Goal: Task Accomplishment & Management: Use online tool/utility

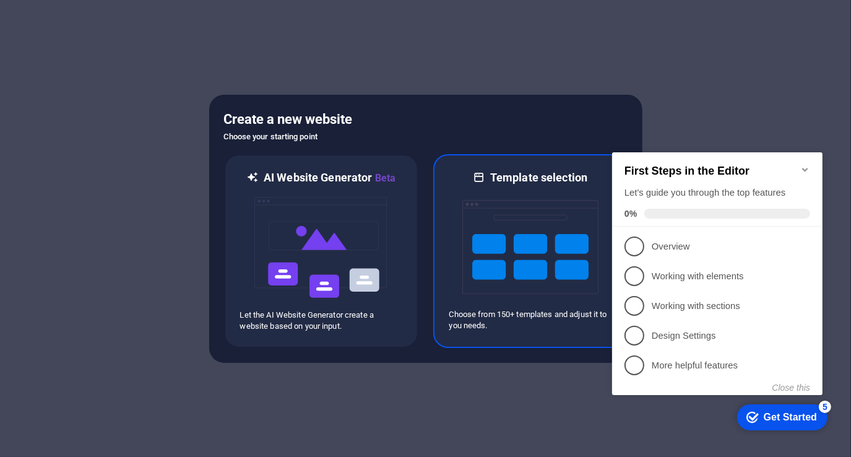
click at [547, 263] on img at bounding box center [530, 247] width 136 height 124
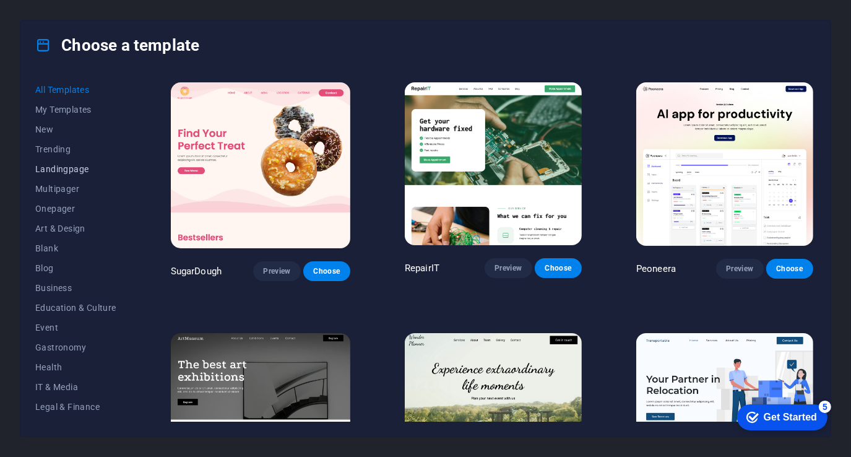
click at [63, 170] on span "Landingpage" at bounding box center [75, 169] width 81 height 10
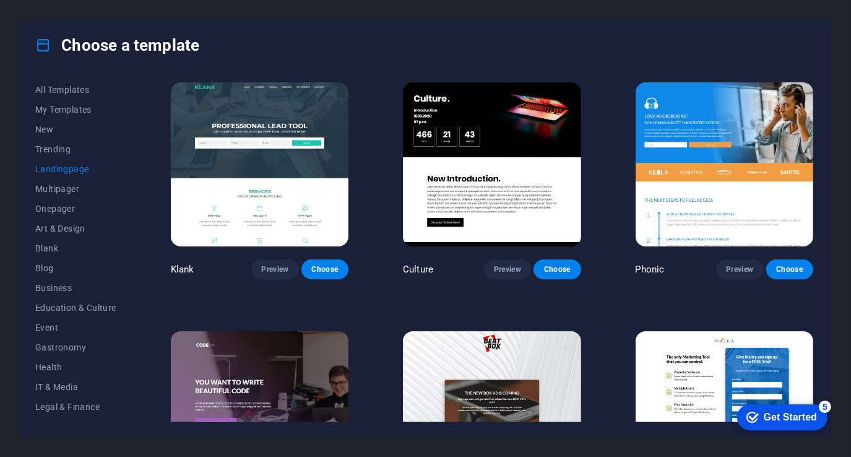
click at [266, 163] on img at bounding box center [260, 164] width 178 height 164
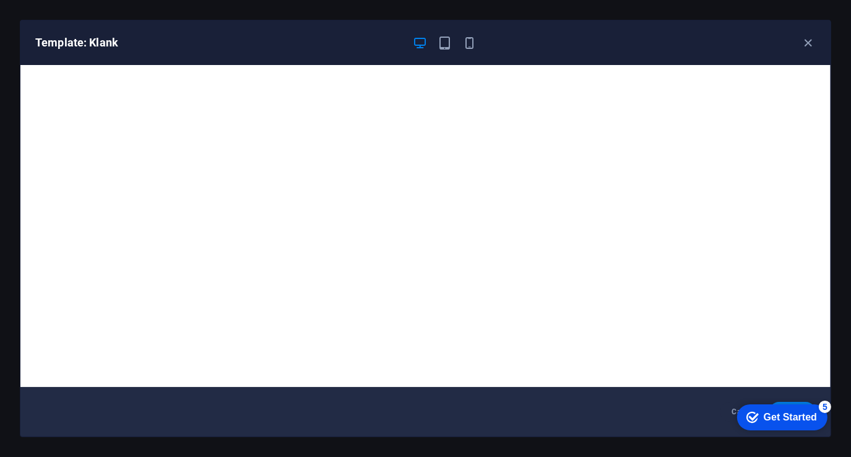
click at [769, 412] on div "Get Started" at bounding box center [789, 416] width 53 height 11
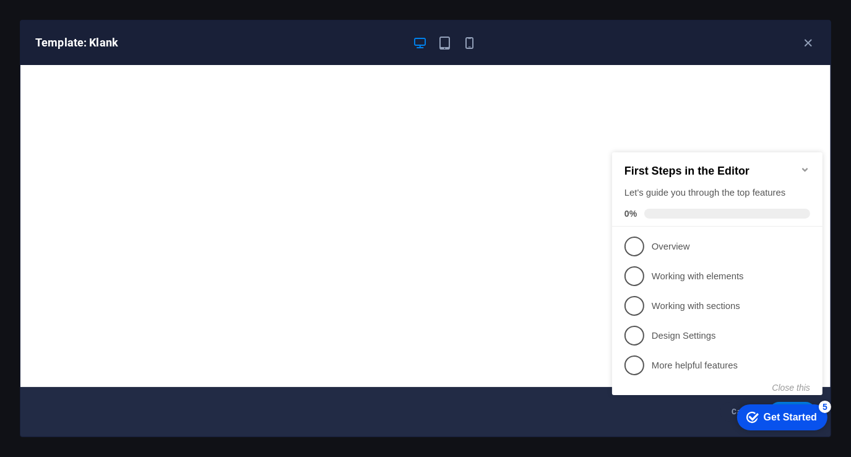
click at [769, 416] on div "Get Started" at bounding box center [789, 416] width 53 height 11
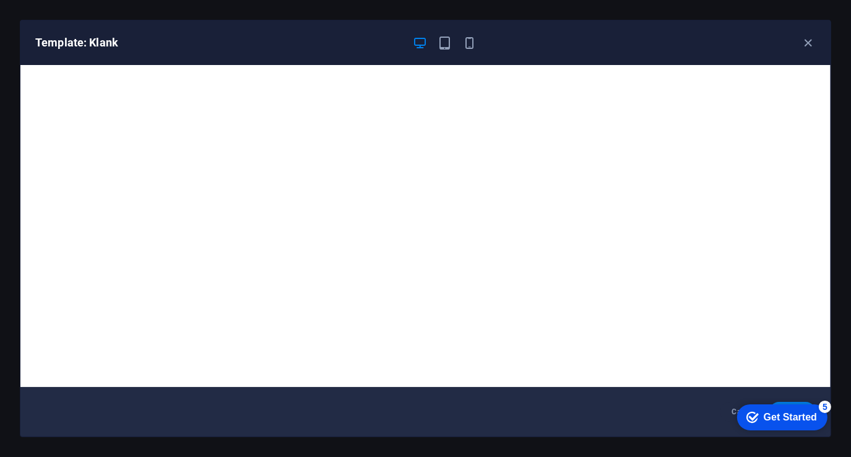
click at [816, 422] on div "Get Started" at bounding box center [789, 416] width 53 height 11
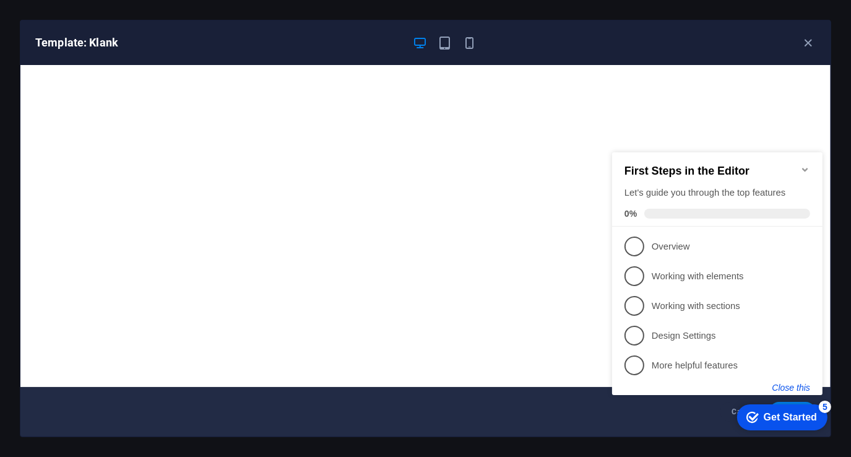
click at [803, 389] on button "Close this" at bounding box center [791, 387] width 38 height 10
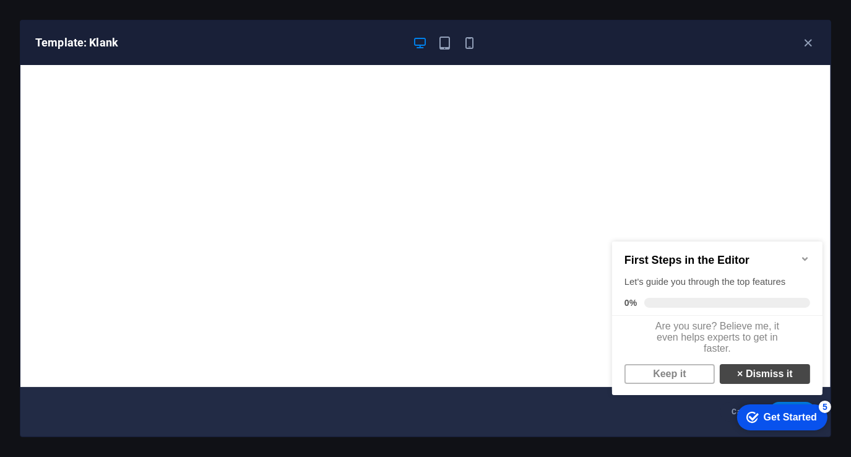
click at [754, 381] on link "× Dismiss it" at bounding box center [764, 373] width 90 height 20
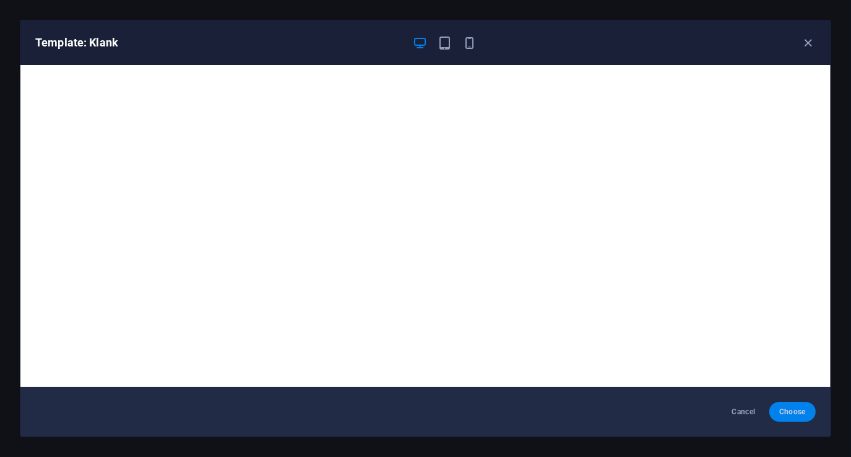
click at [795, 409] on span "Choose" at bounding box center [792, 412] width 27 height 10
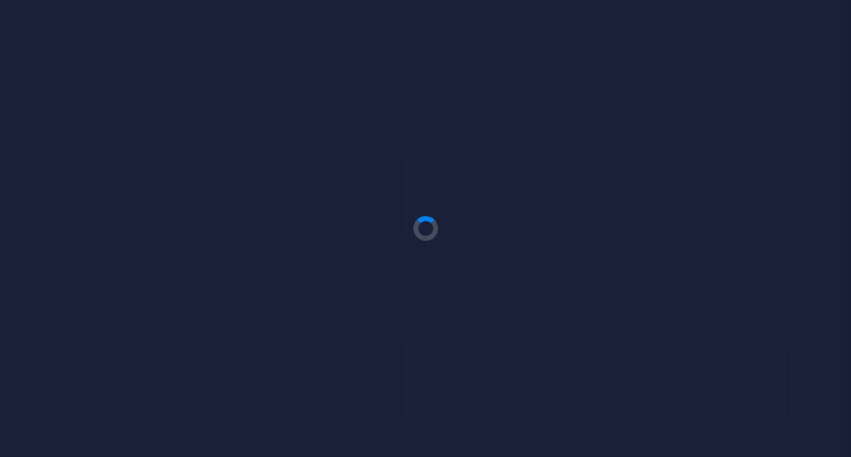
click at [793, 411] on div at bounding box center [425, 228] width 851 height 457
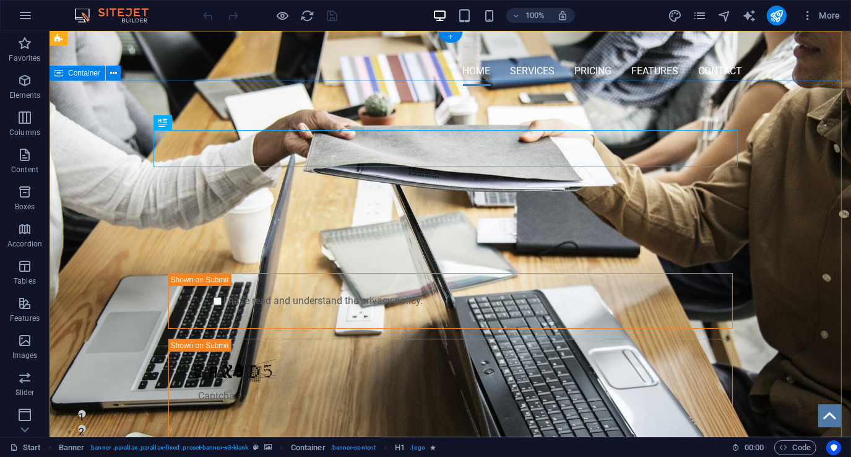
click at [106, 126] on div "PROFESSIONAL LEAD TOOL GET STARTED WITH YOUR 10-DAY FREE TRIAL. REGISTER NOW! S…" at bounding box center [449, 300] width 801 height 409
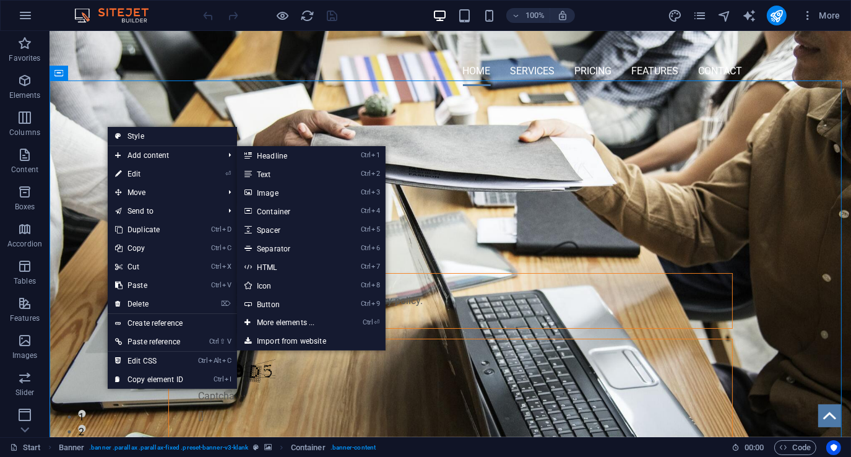
click at [129, 175] on link "⏎ Edit" at bounding box center [149, 174] width 83 height 19
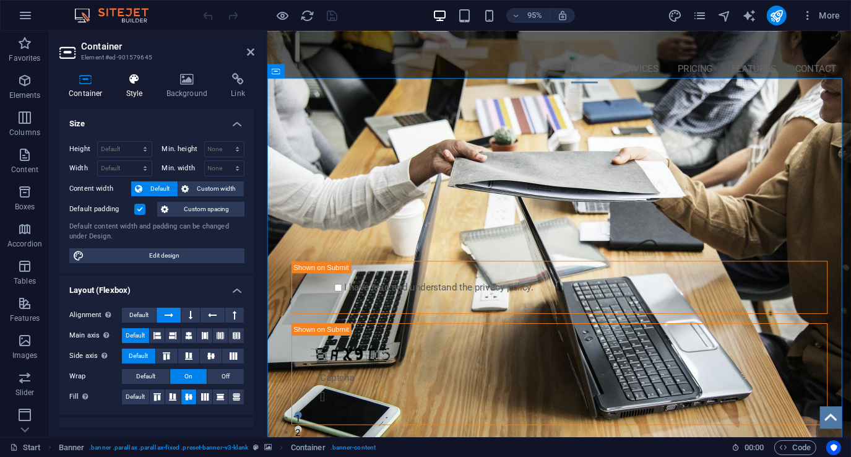
click at [127, 85] on icon at bounding box center [134, 79] width 35 height 12
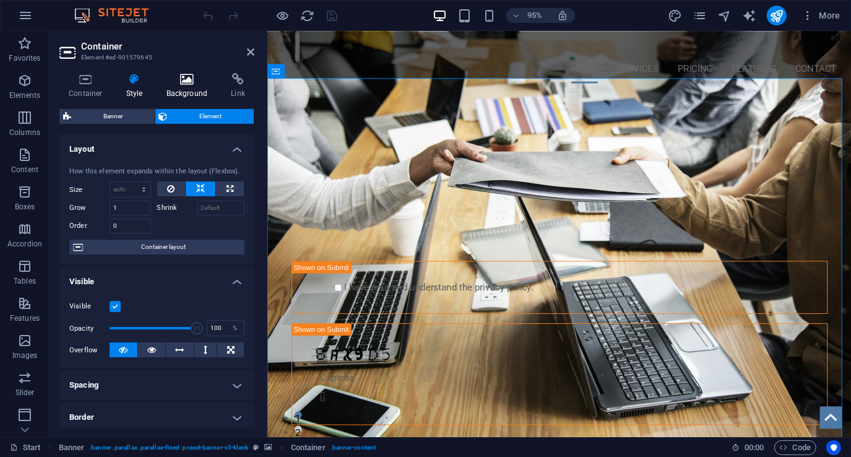
click at [180, 82] on icon at bounding box center [187, 79] width 60 height 12
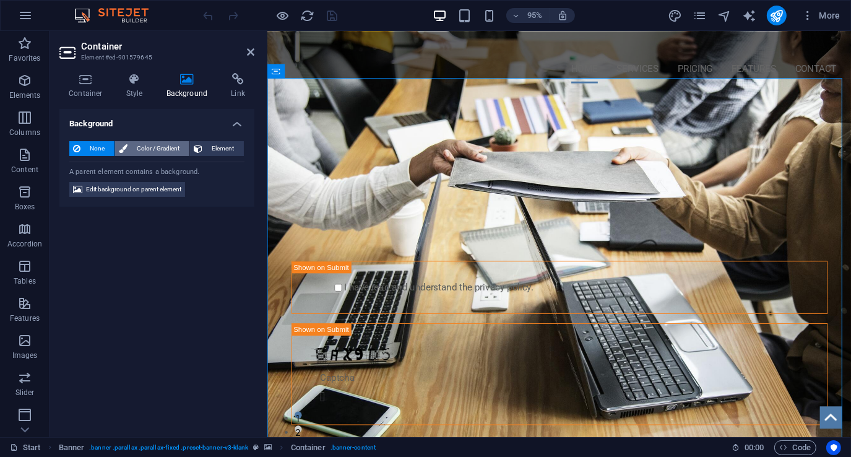
click at [146, 147] on span "Color / Gradient" at bounding box center [158, 148] width 54 height 15
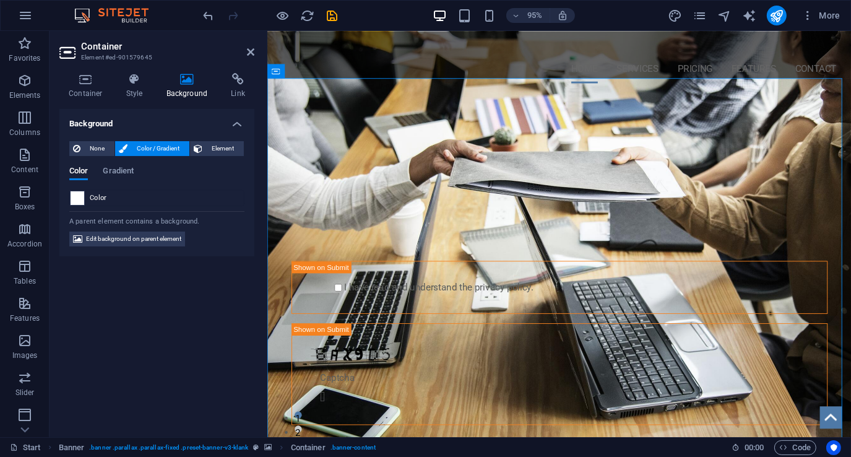
click at [82, 198] on span at bounding box center [78, 198] width 14 height 14
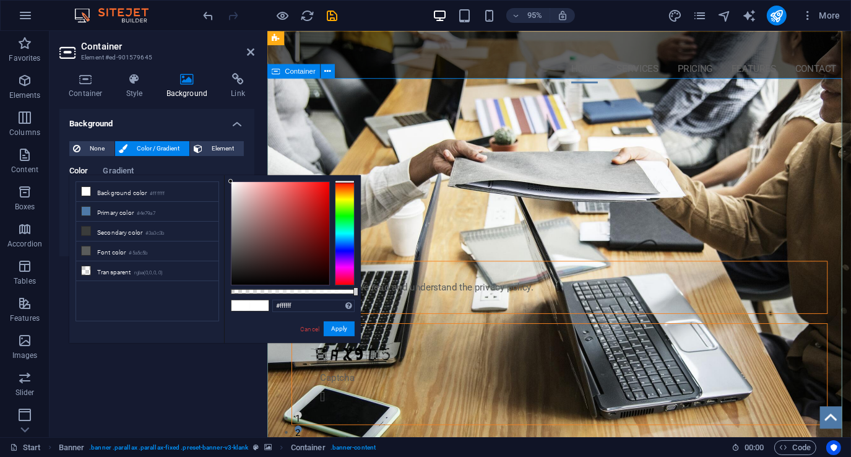
click at [290, 106] on div "PROFESSIONAL LEAD TOOL GET STARTED WITH YOUR 10-DAY FREE TRIAL. REGISTER NOW! S…" at bounding box center [574, 300] width 615 height 409
click at [287, 118] on div "PROFESSIONAL LEAD TOOL GET STARTED WITH YOUR 10-DAY FREE TRIAL. REGISTER NOW! S…" at bounding box center [574, 300] width 615 height 409
click at [115, 210] on li "Primary color #4e79a7" at bounding box center [147, 212] width 142 height 20
type input "#4e79a7"
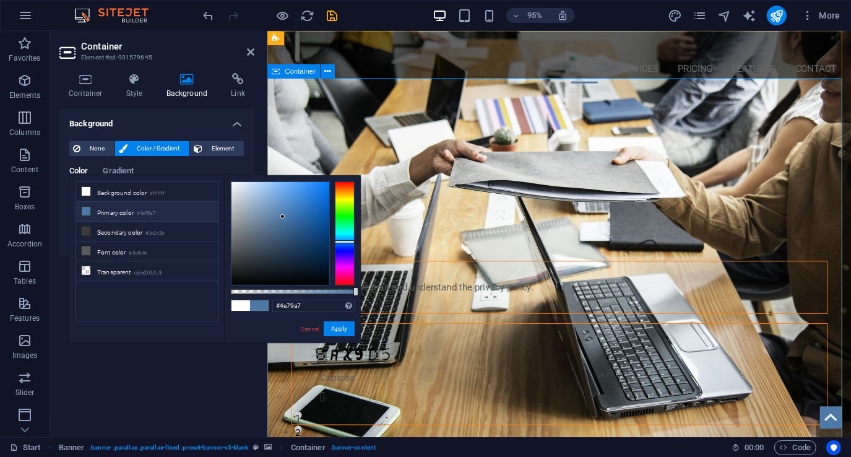
click at [346, 98] on div "PROFESSIONAL LEAD TOOL GET STARTED WITH YOUR 10-DAY FREE TRIAL. REGISTER NOW! S…" at bounding box center [574, 300] width 615 height 409
click at [256, 51] on aside "Container Element #ed-901579645 Container Style Background Link Size Height Def…" at bounding box center [159, 234] width 218 height 406
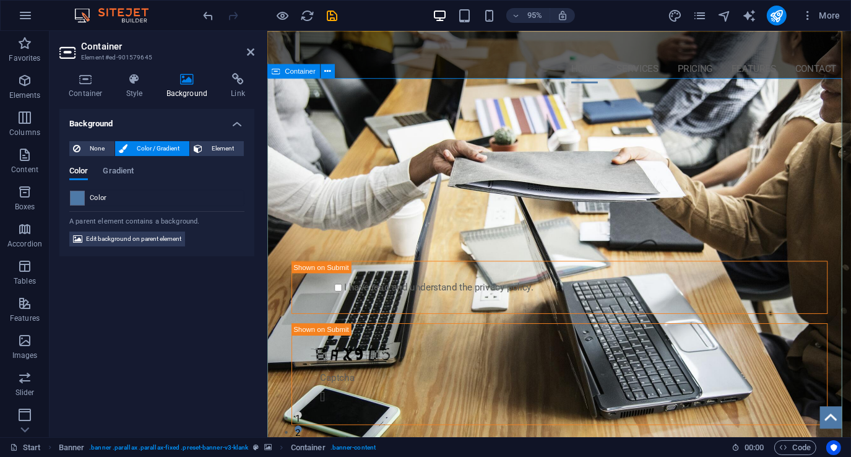
click at [377, 105] on div "PROFESSIONAL LEAD TOOL GET STARTED WITH YOUR 10-DAY FREE TRIAL. REGISTER NOW! S…" at bounding box center [574, 300] width 615 height 409
click at [251, 51] on icon at bounding box center [250, 52] width 7 height 10
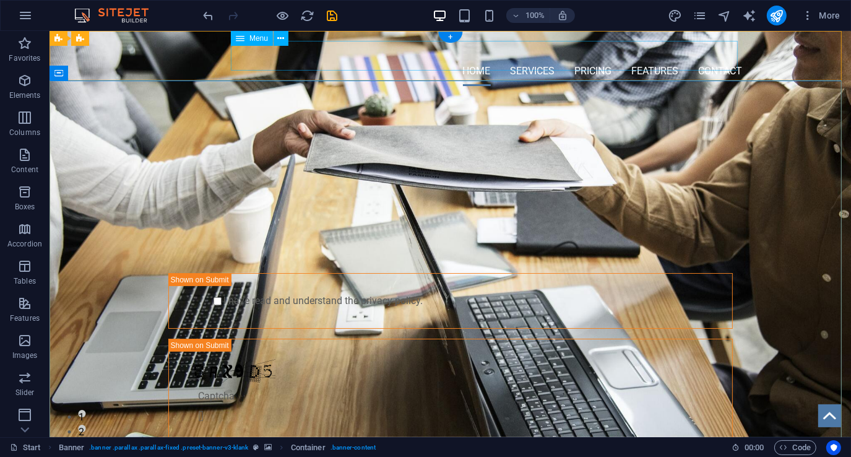
click at [569, 56] on nav "Home Services Pricing Features Contact" at bounding box center [450, 71] width 584 height 30
click at [257, 40] on span "Menu" at bounding box center [258, 38] width 19 height 7
click at [257, 38] on span "Menu" at bounding box center [258, 38] width 19 height 7
select select
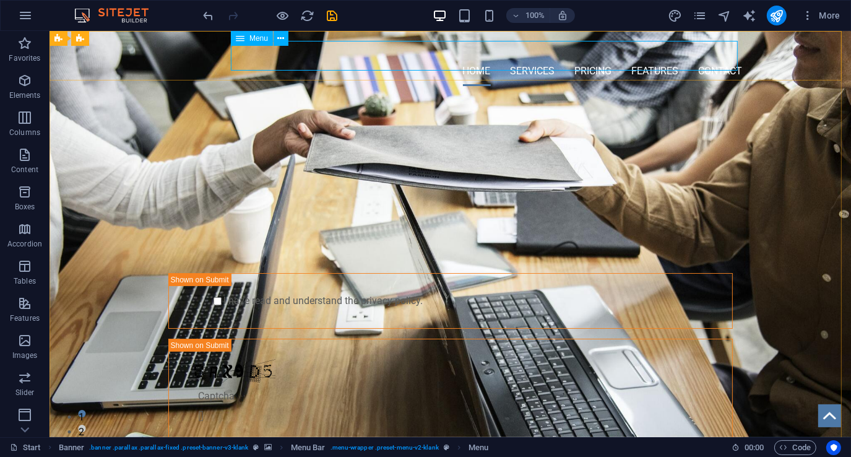
select select
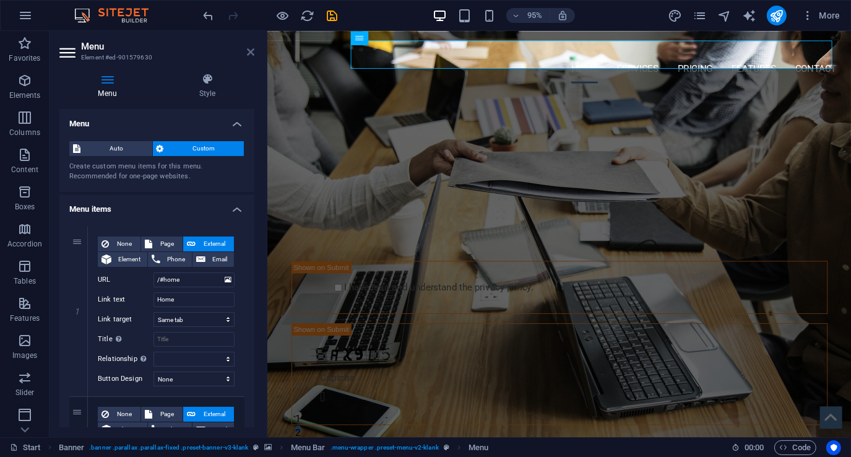
click at [253, 52] on icon at bounding box center [250, 52] width 7 height 10
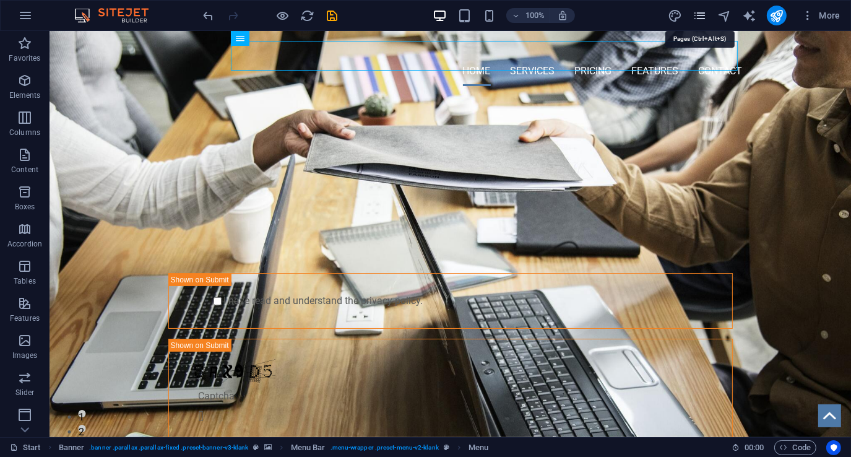
click at [707, 17] on icon "pages" at bounding box center [700, 16] width 14 height 14
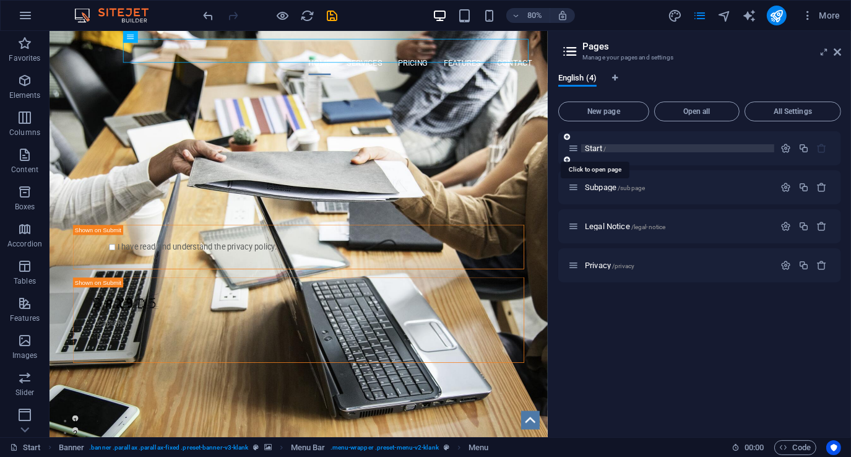
click at [590, 145] on span "Start /" at bounding box center [595, 148] width 21 height 9
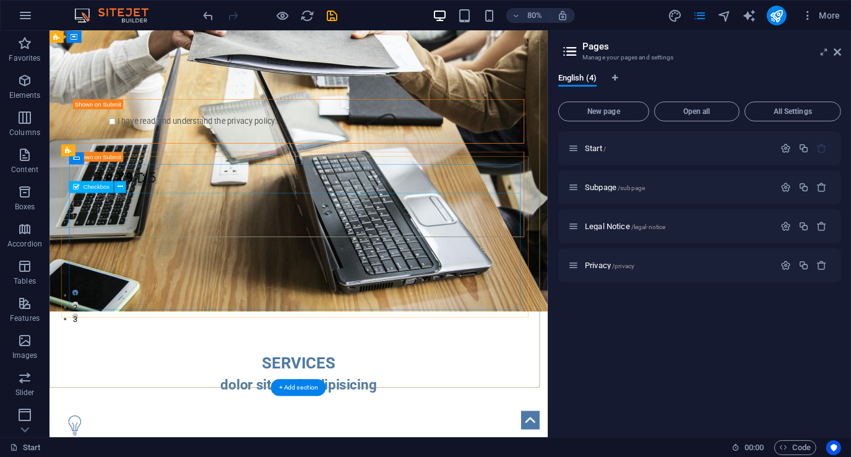
scroll to position [62, 0]
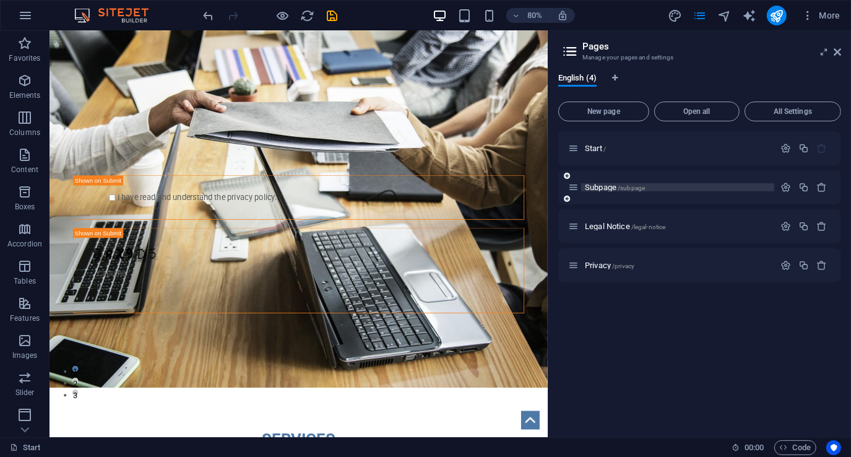
click at [600, 186] on span "Subpage /subpage" at bounding box center [615, 187] width 60 height 9
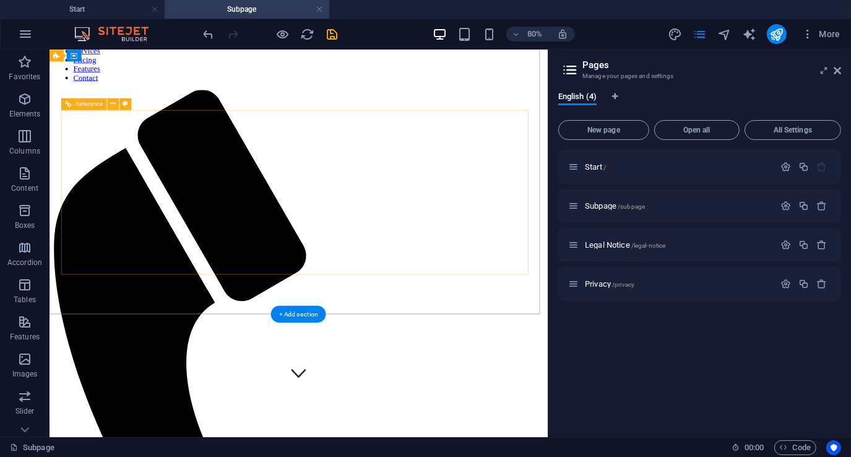
scroll to position [0, 0]
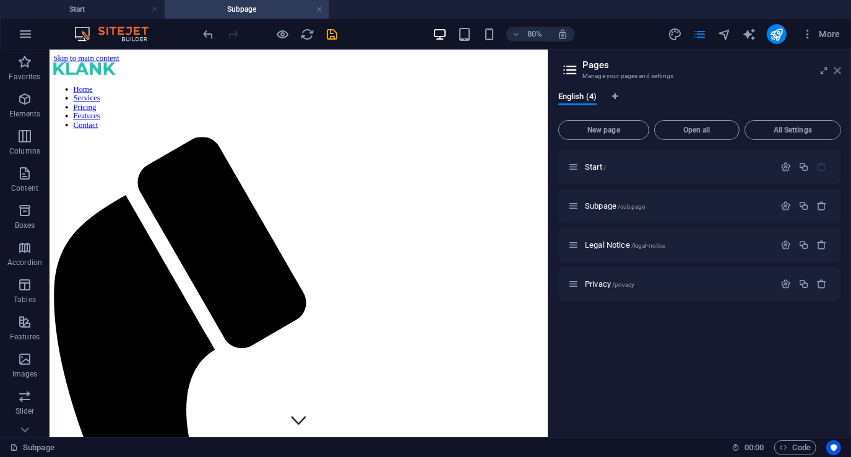
click at [838, 71] on icon at bounding box center [837, 71] width 7 height 10
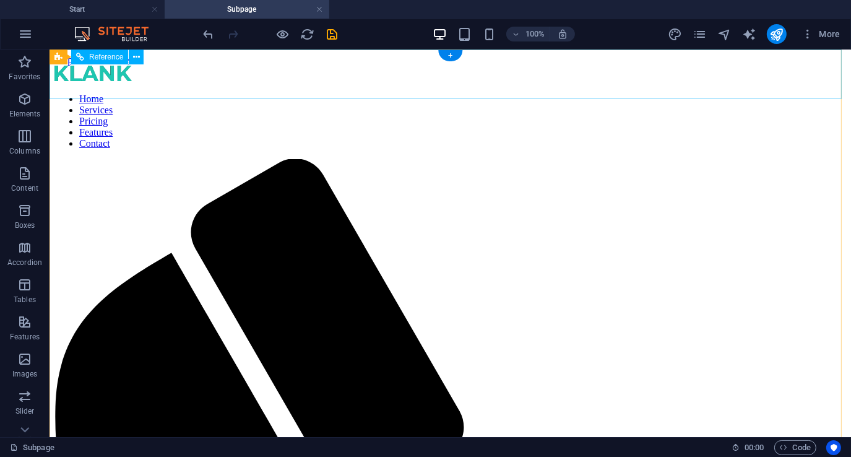
click at [590, 93] on nav "Home Services Pricing Features Contact" at bounding box center [450, 121] width 792 height 56
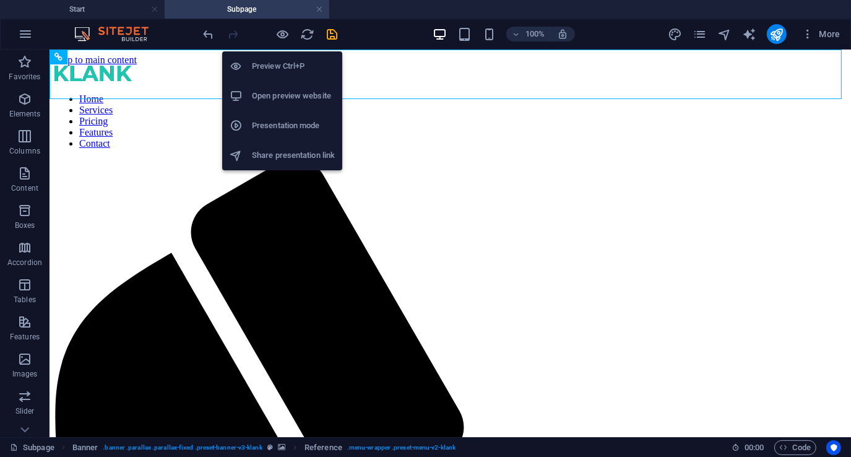
click at [283, 68] on h6 "Preview Ctrl+P" at bounding box center [293, 66] width 83 height 15
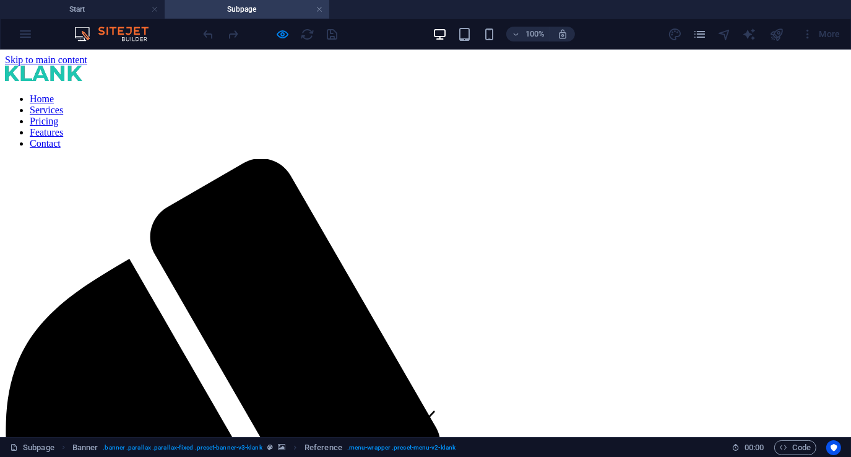
click at [63, 104] on link "Services" at bounding box center [46, 109] width 33 height 11
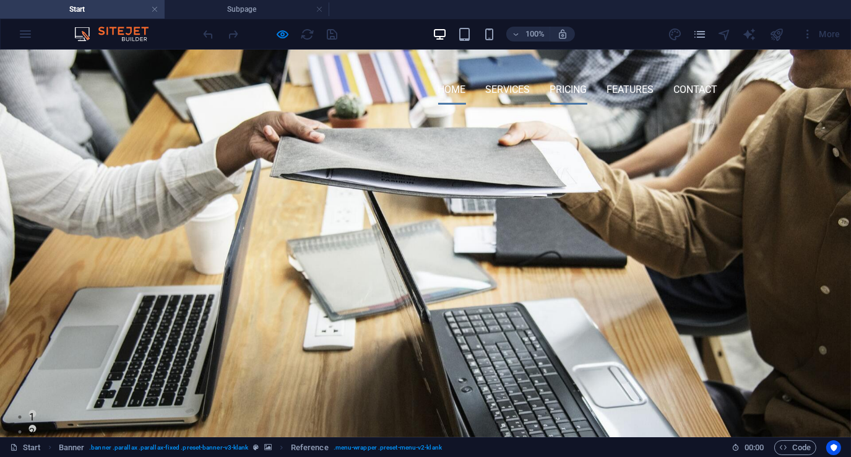
click at [566, 74] on link "Pricing" at bounding box center [568, 89] width 37 height 30
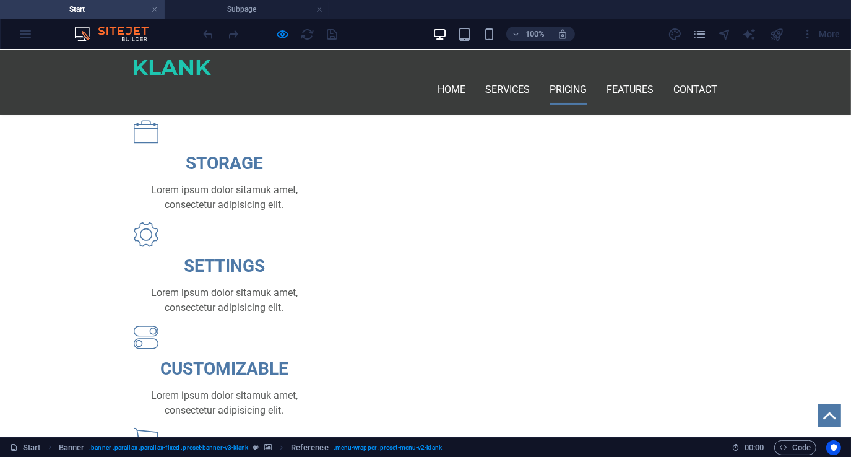
scroll to position [723, 0]
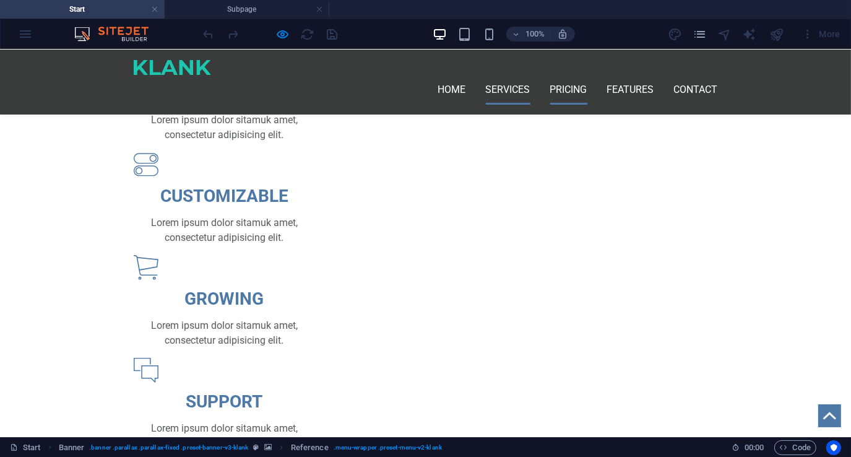
click at [507, 74] on link "Services" at bounding box center [508, 89] width 45 height 30
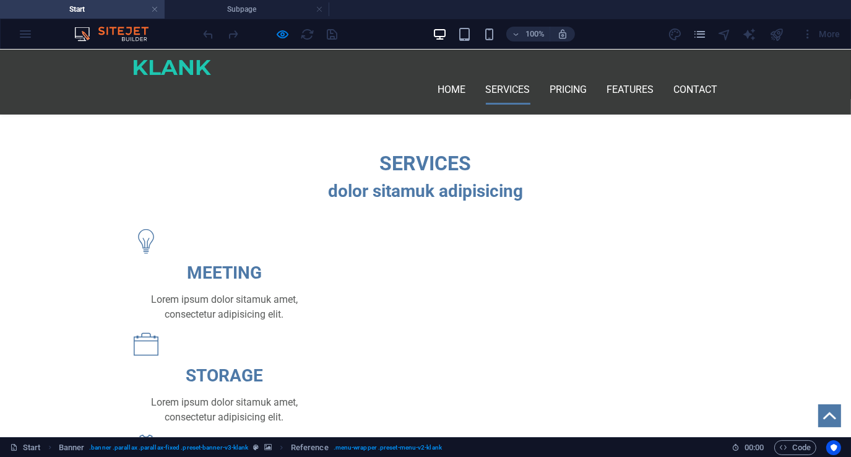
scroll to position [387, 0]
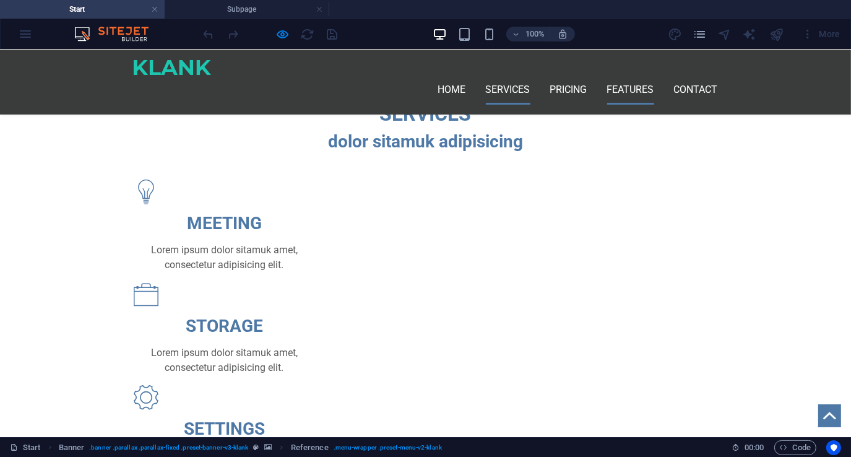
click at [631, 76] on link "Features" at bounding box center [630, 89] width 47 height 30
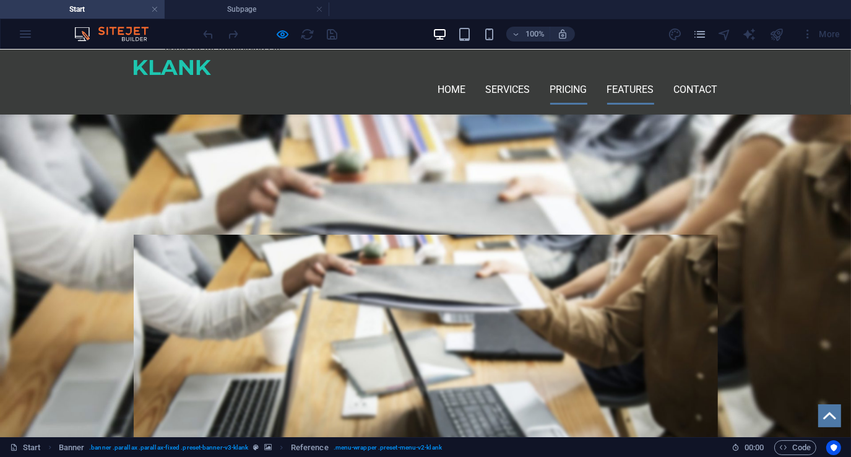
scroll to position [1121, 0]
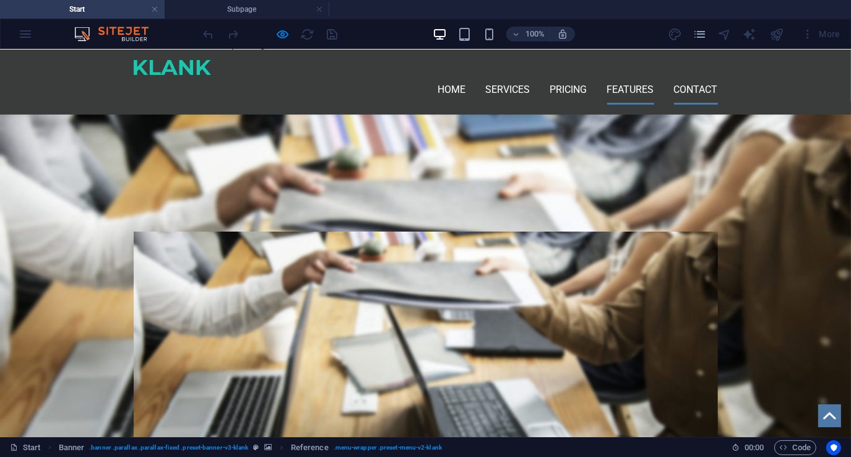
click at [696, 76] on link "Contact" at bounding box center [696, 89] width 44 height 30
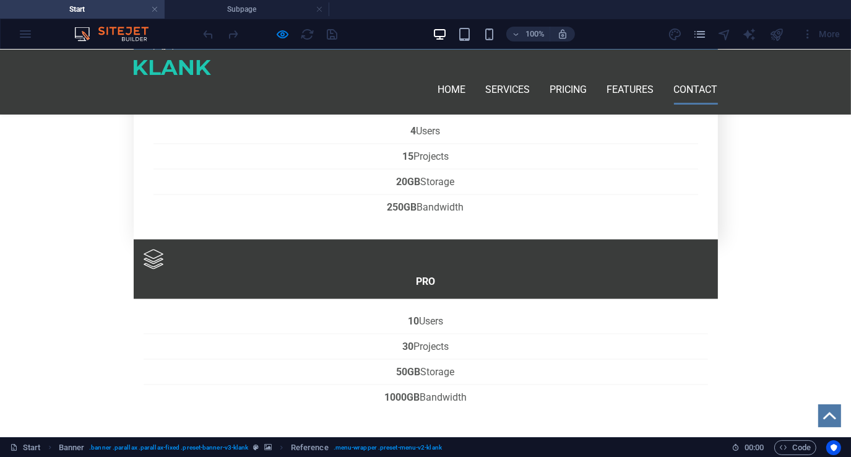
scroll to position [1798, 0]
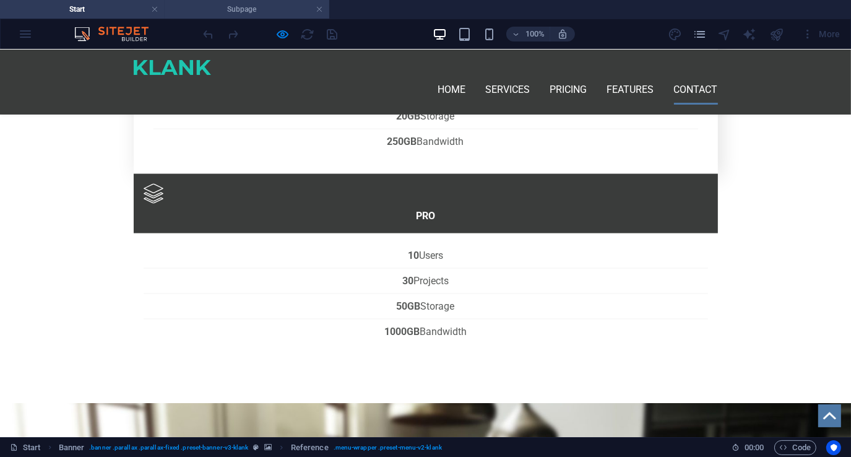
click at [248, 9] on h4 "Subpage" at bounding box center [247, 9] width 165 height 14
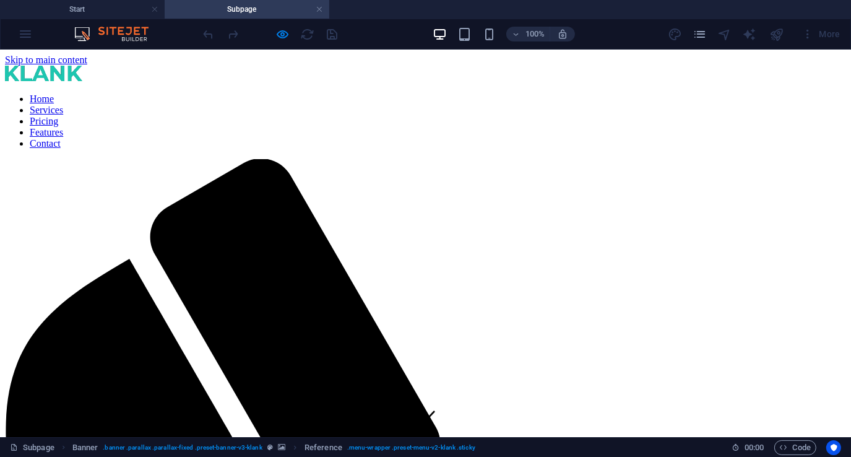
scroll to position [0, 0]
click at [321, 10] on link at bounding box center [319, 10] width 7 height 12
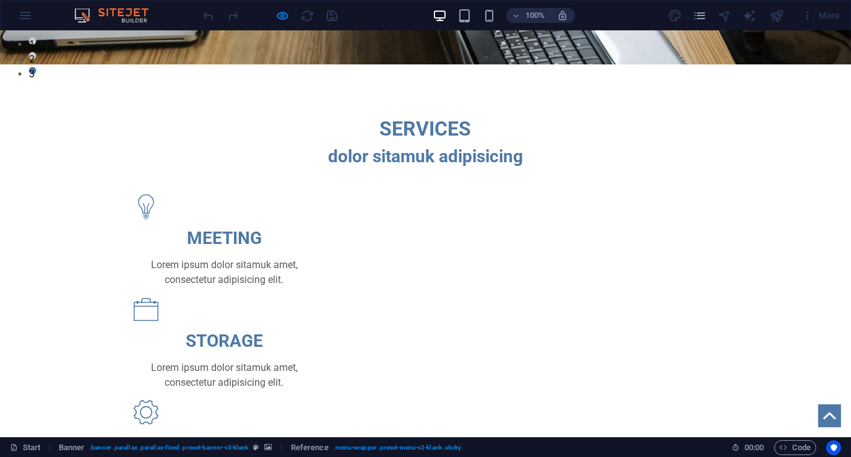
scroll to position [251, 0]
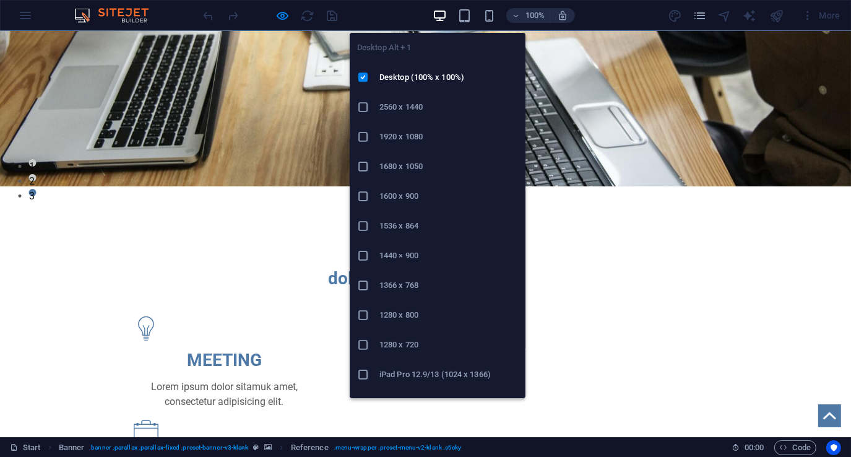
click at [434, 14] on icon "button" at bounding box center [440, 16] width 14 height 14
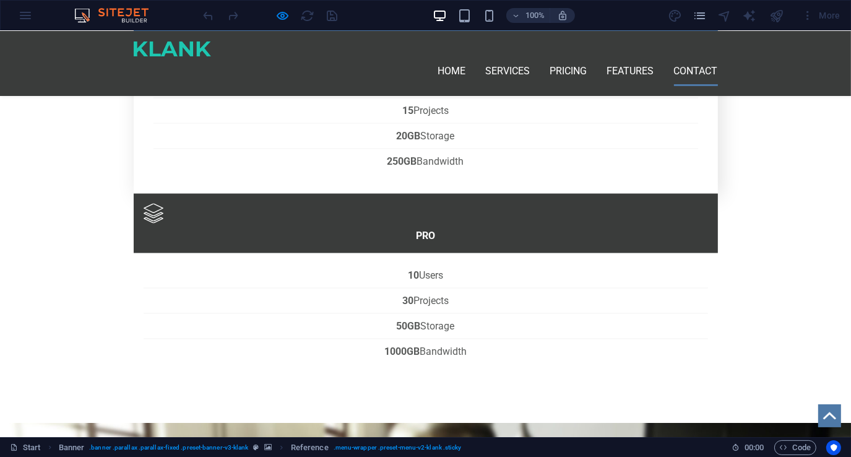
scroll to position [1798, 0]
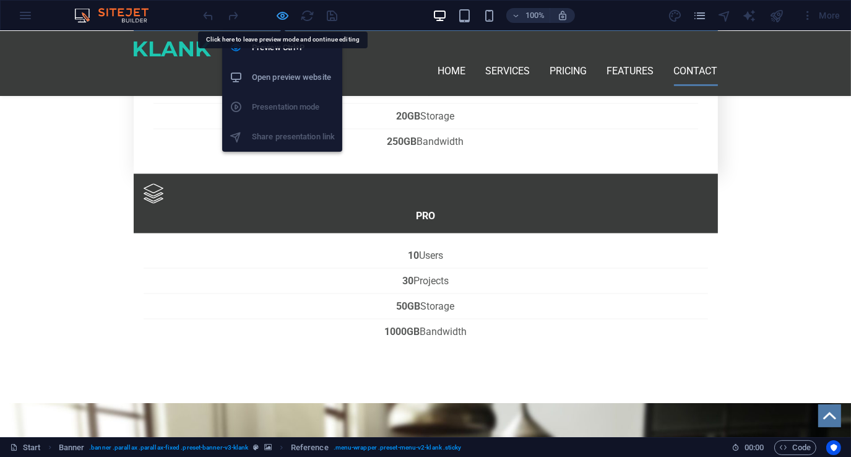
click at [282, 16] on icon "button" at bounding box center [283, 16] width 14 height 14
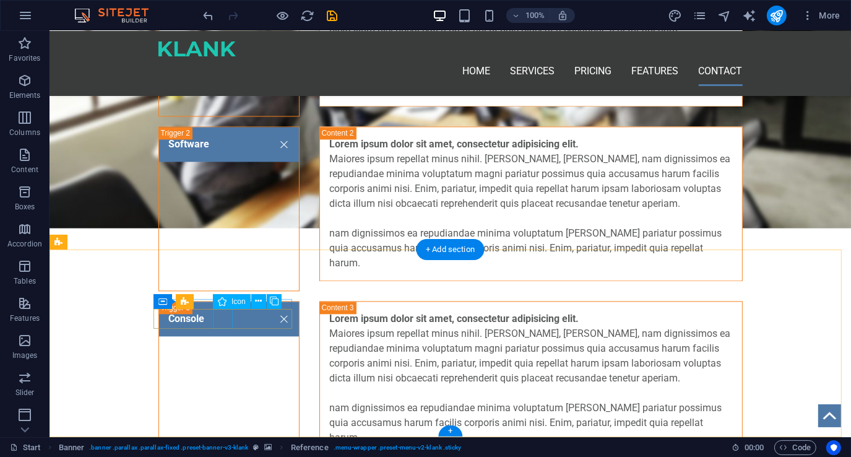
scroll to position [2443, 0]
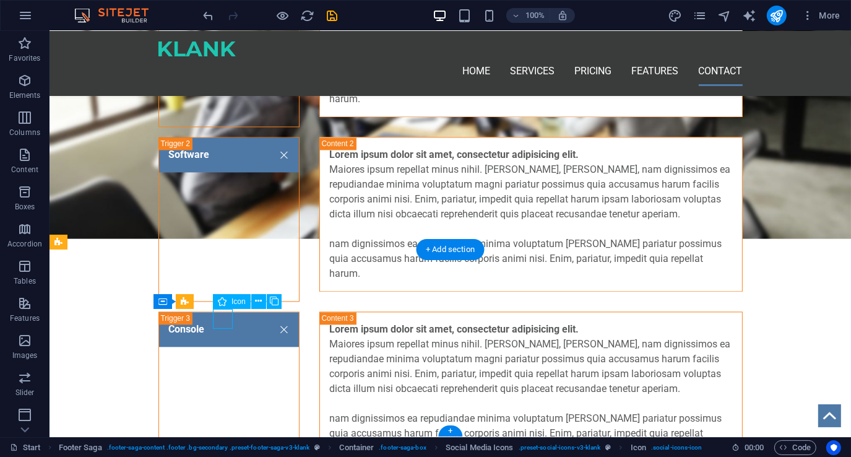
select select "xMidYMid"
select select "px"
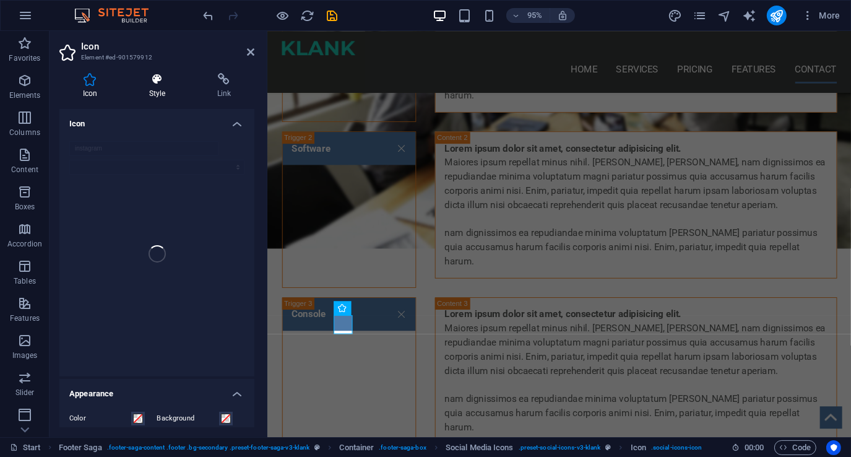
click at [158, 85] on icon at bounding box center [157, 79] width 63 height 12
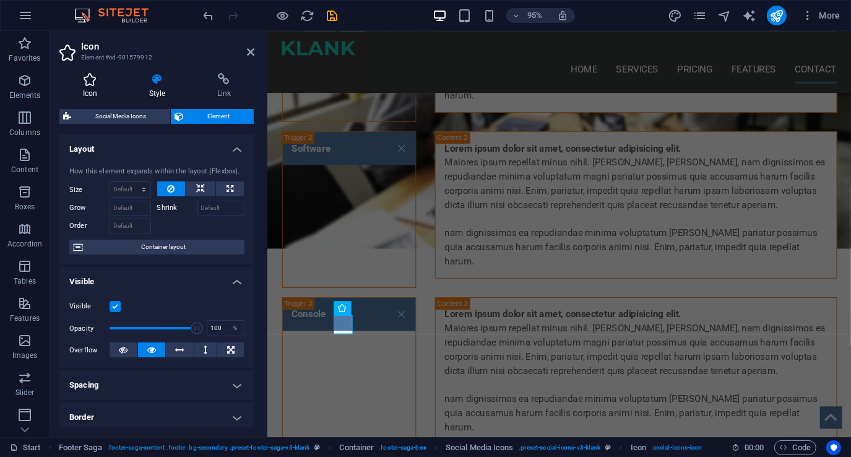
click at [90, 82] on icon at bounding box center [89, 79] width 61 height 12
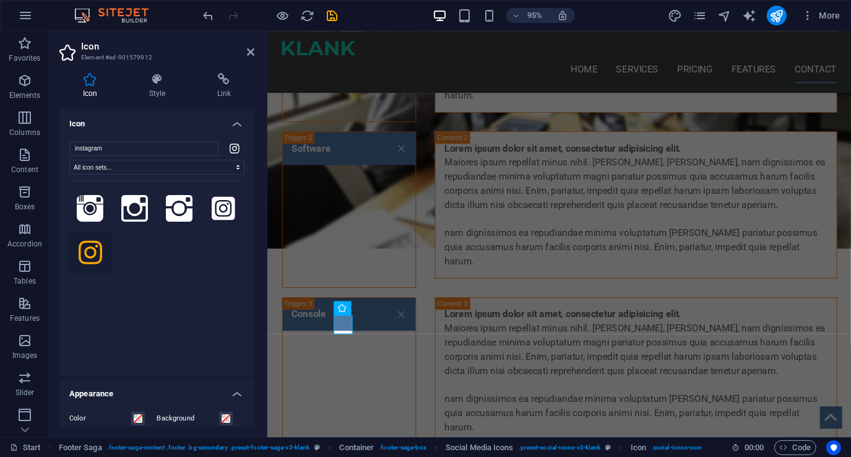
click at [236, 123] on h4 "Icon" at bounding box center [156, 120] width 195 height 22
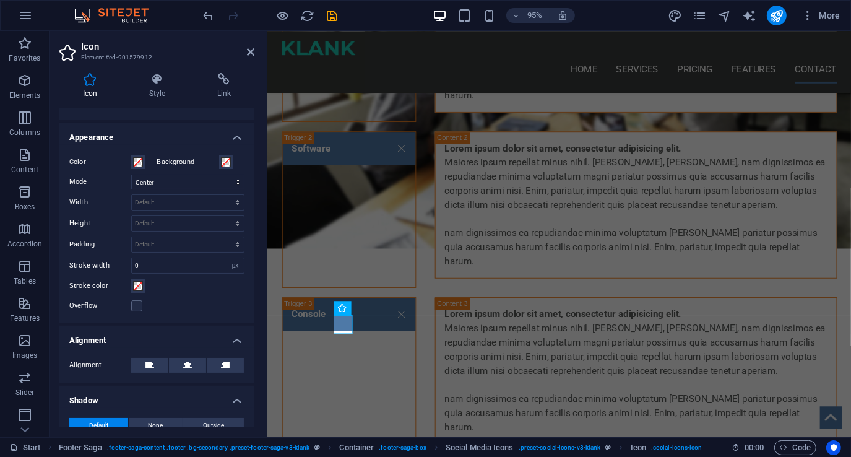
scroll to position [0, 0]
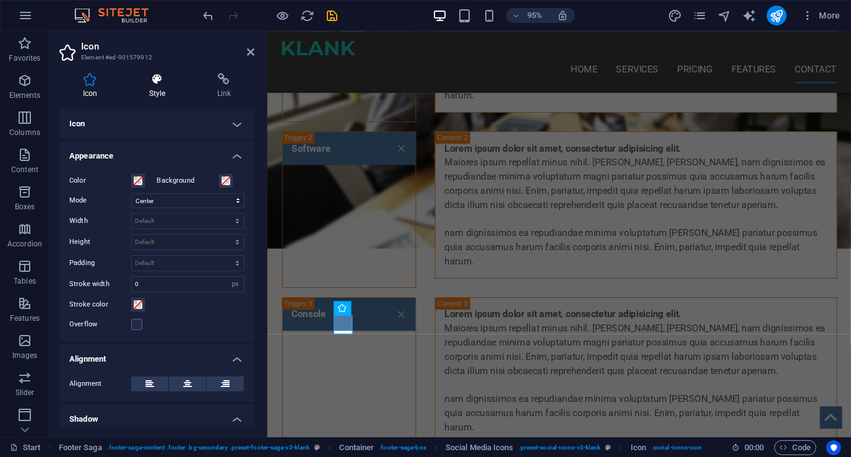
click at [157, 87] on h4 "Style" at bounding box center [160, 86] width 68 height 26
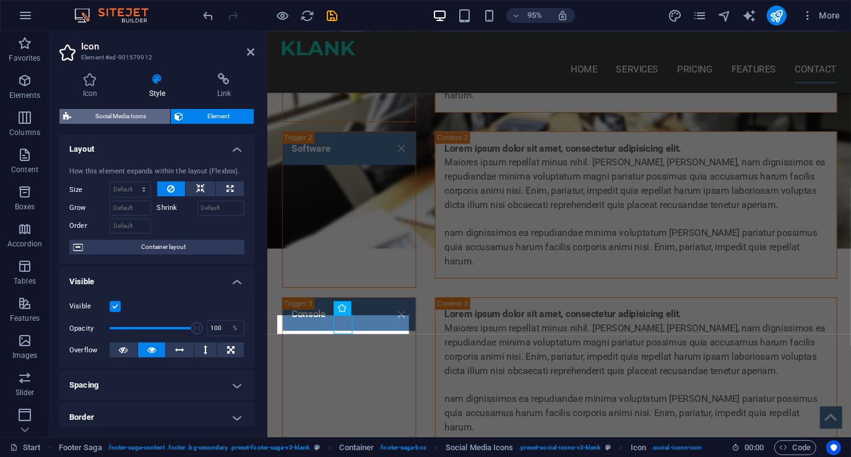
click at [140, 113] on span "Social Media Icons" at bounding box center [121, 116] width 92 height 15
select select "rem"
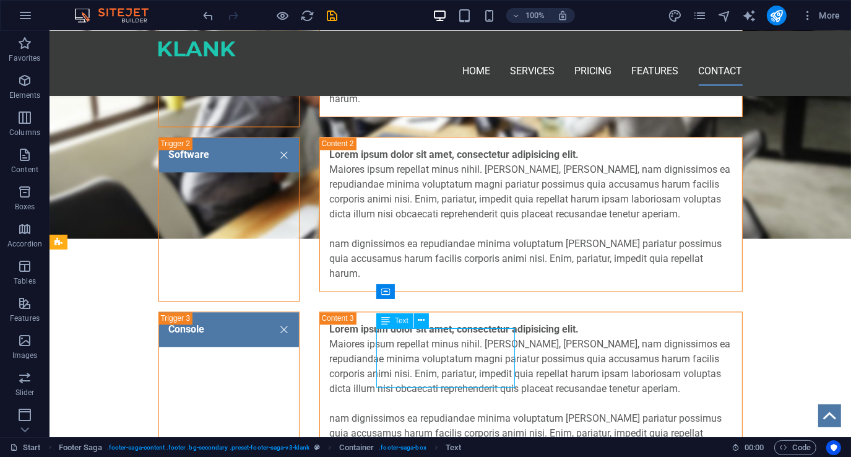
scroll to position [2443, 0]
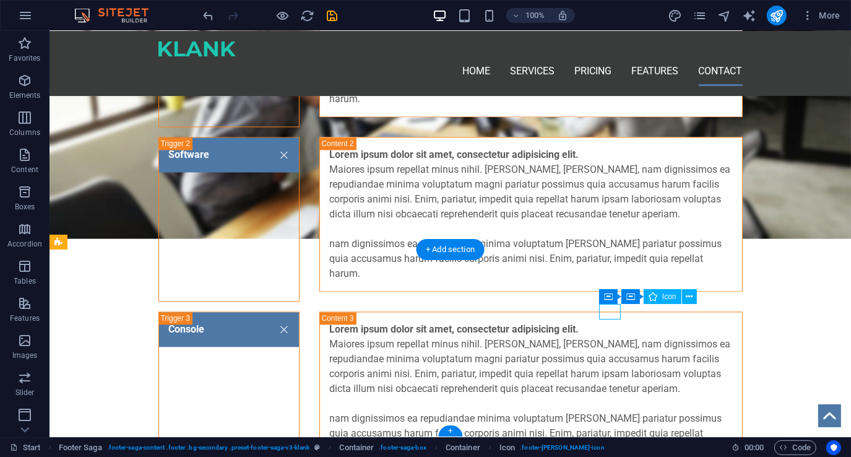
select select "xMinYMid"
select select "px"
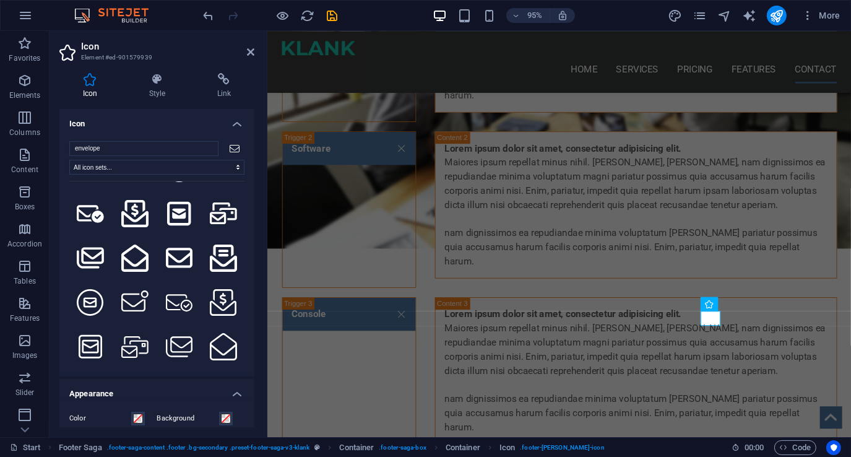
scroll to position [137, 0]
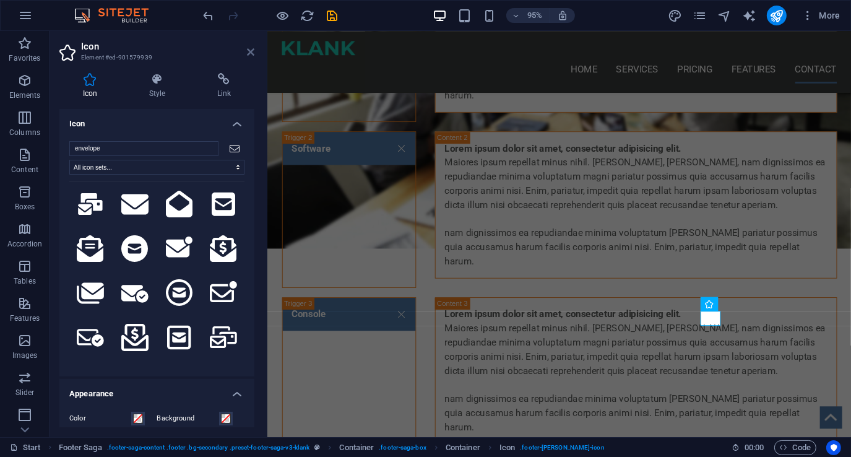
click at [247, 48] on icon at bounding box center [250, 52] width 7 height 10
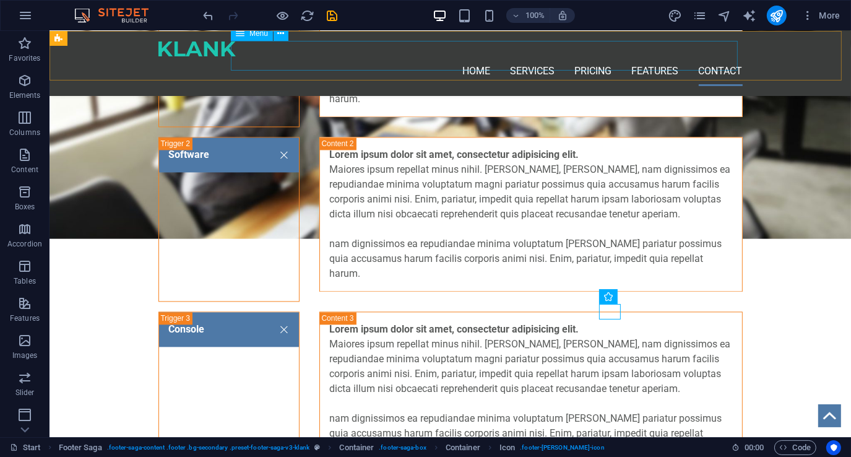
scroll to position [2443, 0]
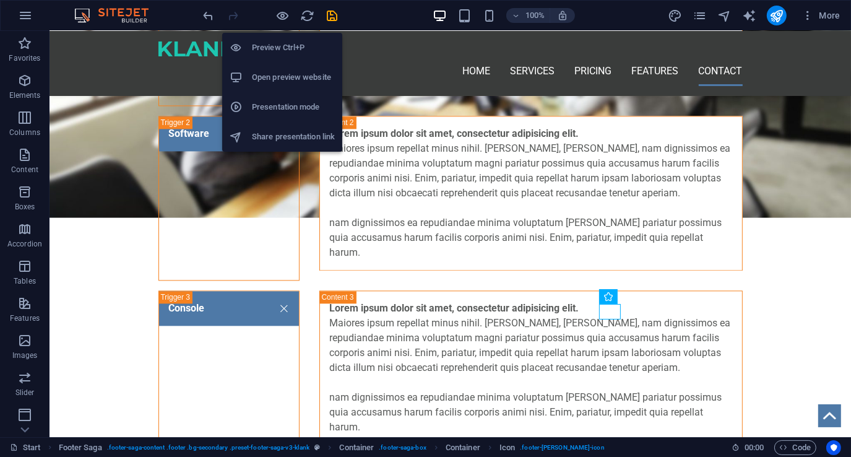
click at [287, 42] on h6 "Preview Ctrl+P" at bounding box center [293, 47] width 83 height 15
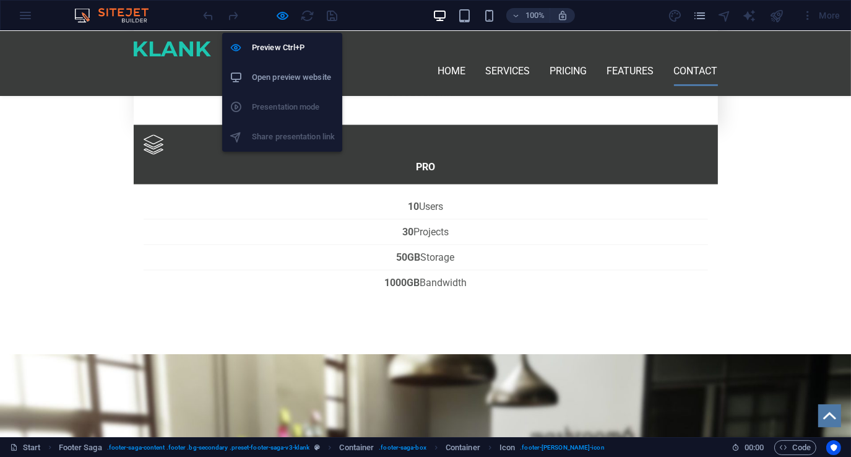
scroll to position [1798, 0]
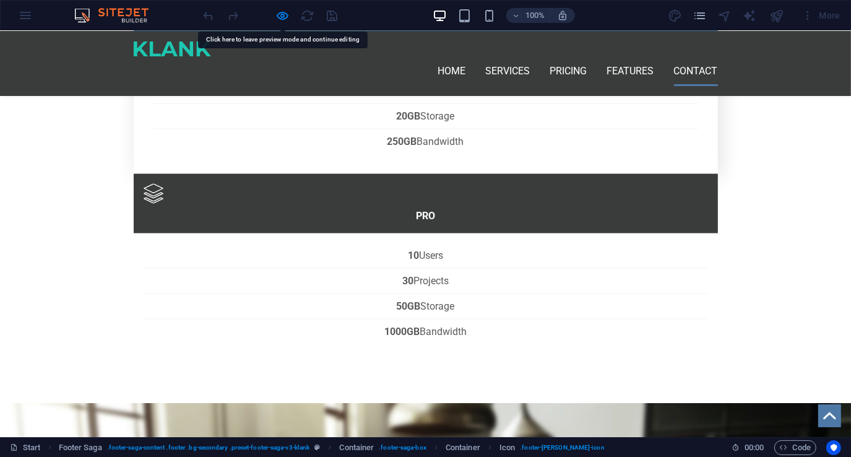
drag, startPoint x: 585, startPoint y: 307, endPoint x: 533, endPoint y: 326, distance: 55.2
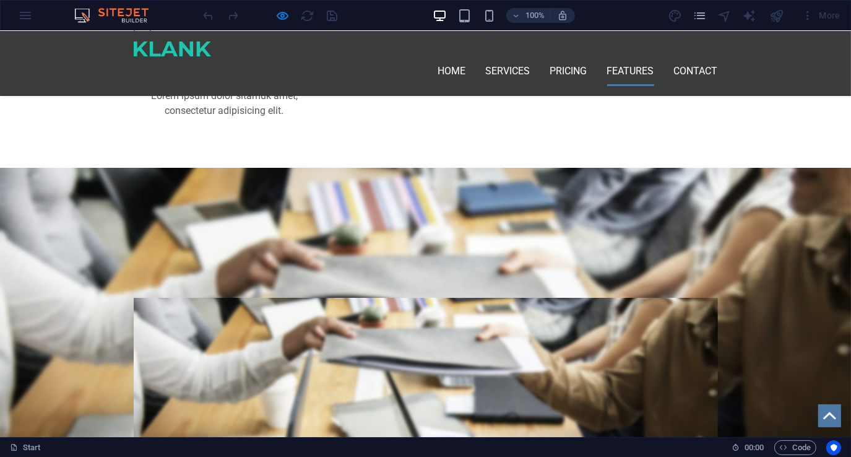
scroll to position [1179, 0]
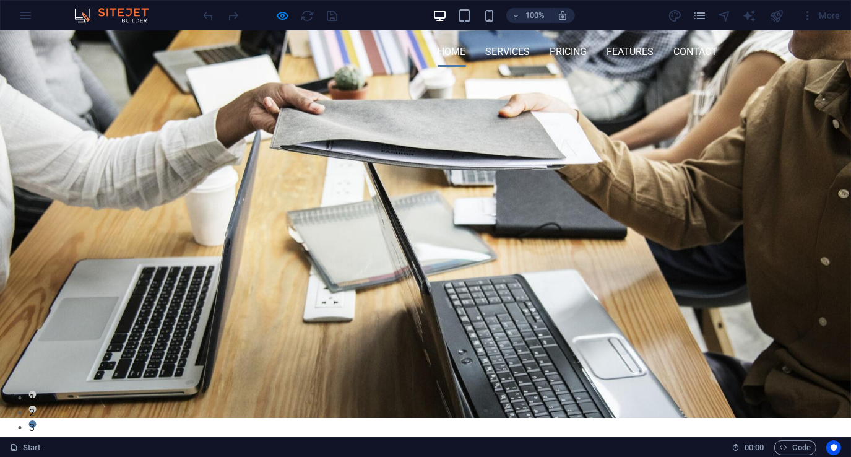
scroll to position [0, 0]
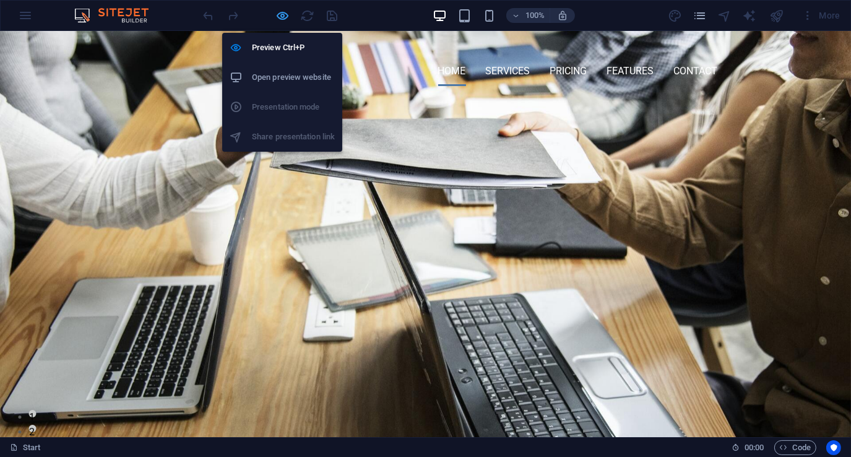
click at [282, 17] on icon "button" at bounding box center [283, 16] width 14 height 14
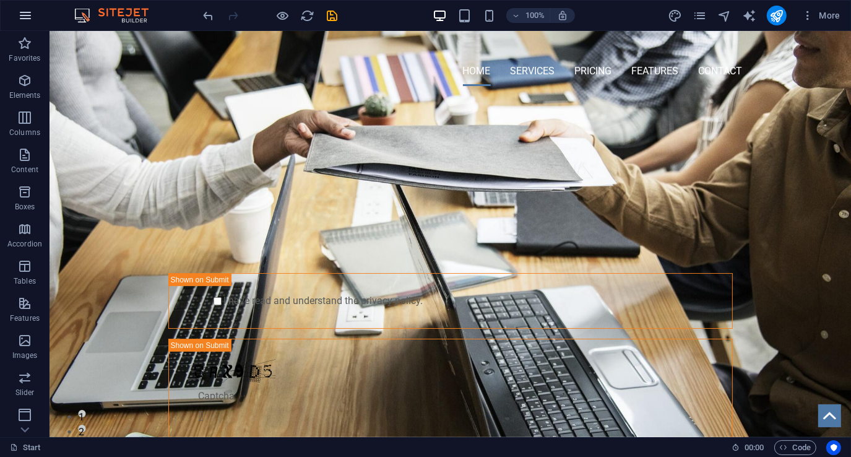
click at [30, 14] on icon "button" at bounding box center [25, 15] width 15 height 15
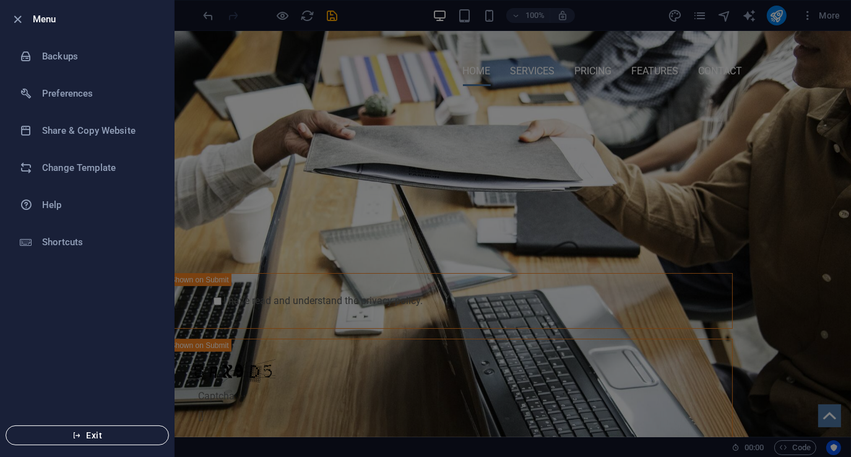
click at [100, 440] on span "Exit" at bounding box center [87, 435] width 142 height 10
